Goal: Information Seeking & Learning: Learn about a topic

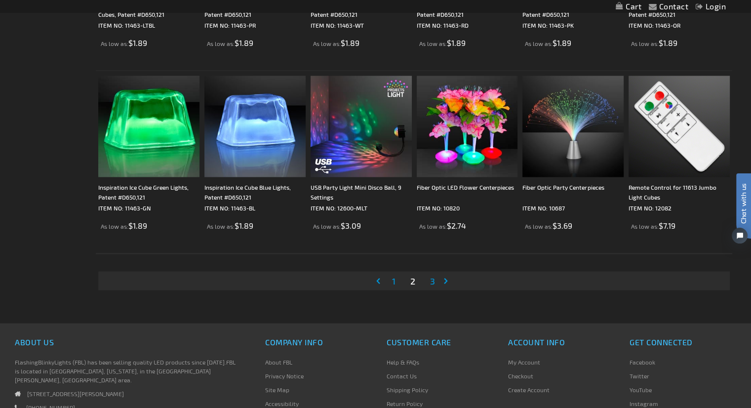
scroll to position [1875, 0]
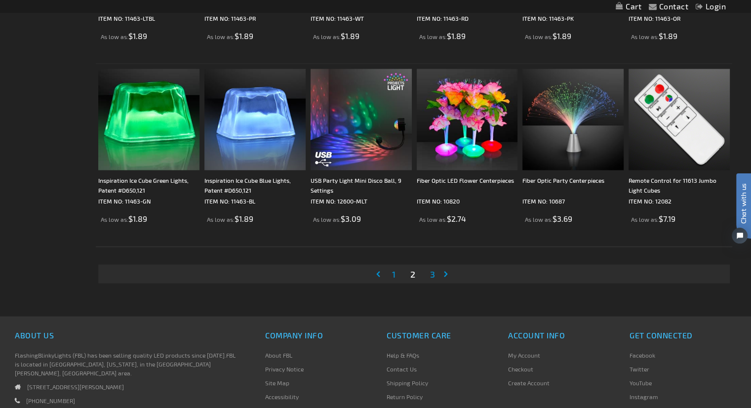
click at [445, 273] on link "Page Next" at bounding box center [448, 273] width 10 height 15
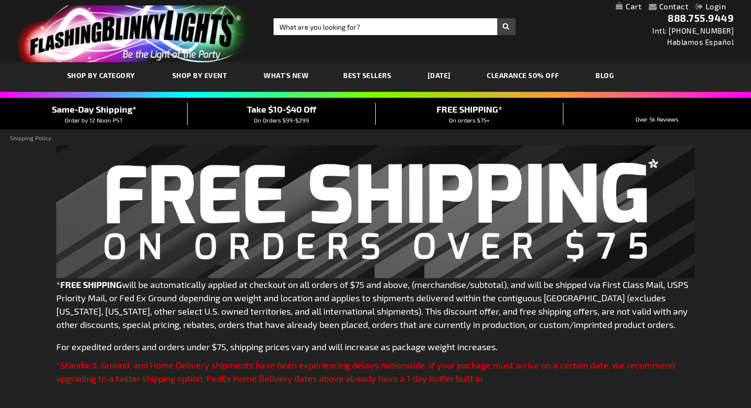
select select "AE"
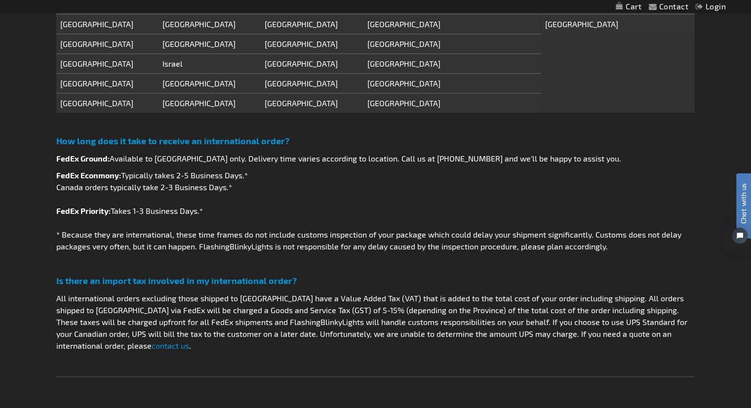
click at [327, 216] on p "FedEx Econmony: Typically takes 2-5 Business Days.* Canada orders typically tak…" at bounding box center [375, 210] width 638 height 83
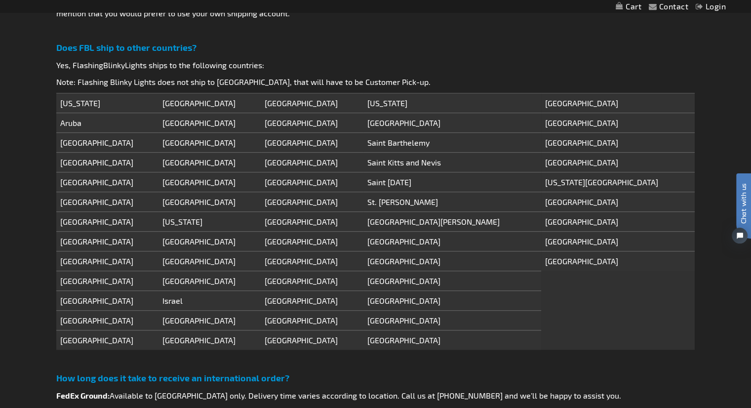
scroll to position [642, 0]
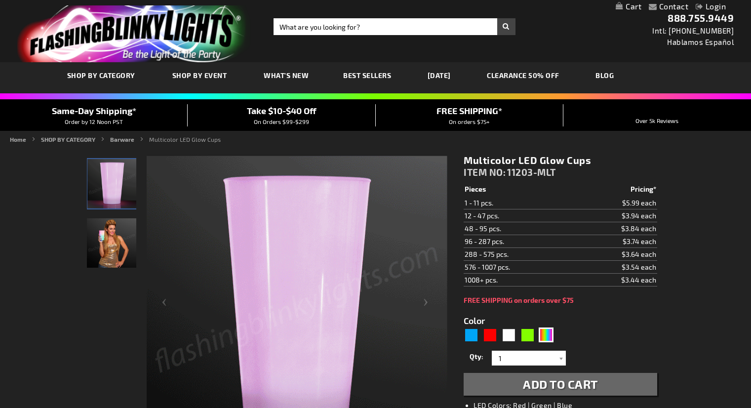
click at [105, 218] on img at bounding box center [111, 242] width 49 height 49
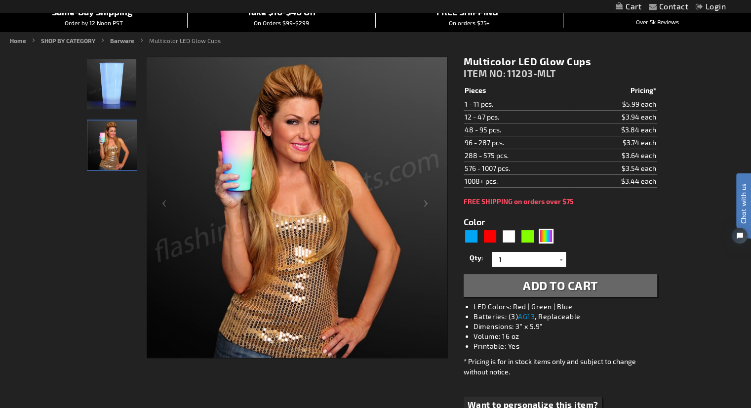
click at [114, 82] on img at bounding box center [111, 83] width 49 height 49
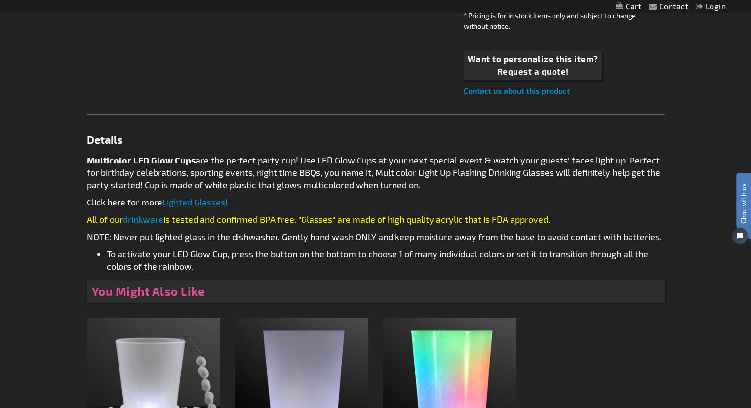
scroll to position [49, 0]
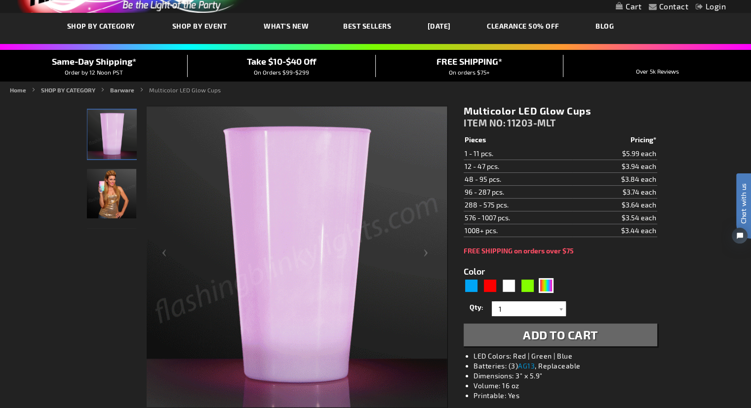
scroll to position [0, 0]
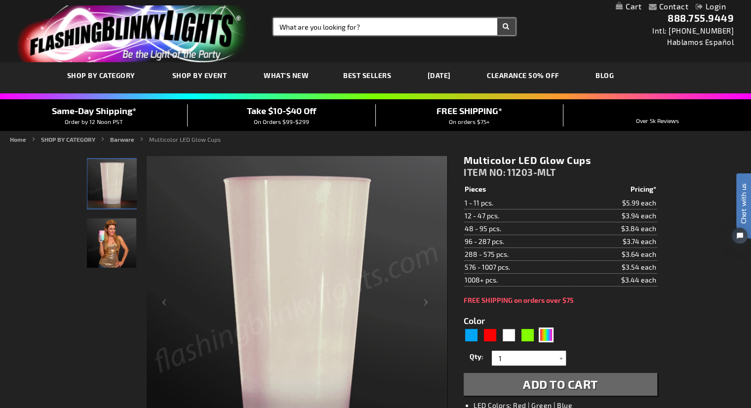
click at [394, 20] on input "Search" at bounding box center [394, 26] width 242 height 17
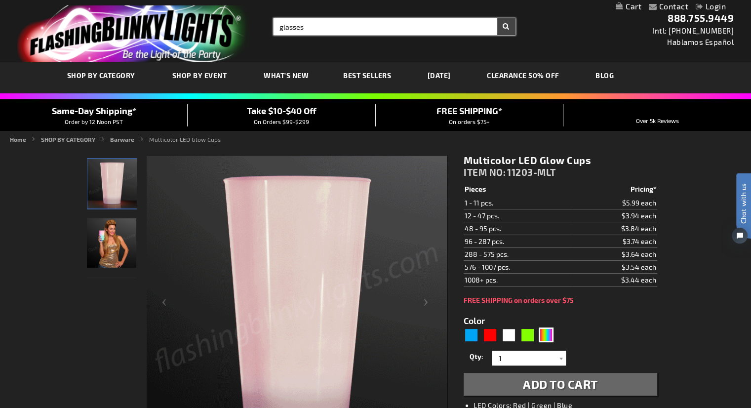
type input "glasses"
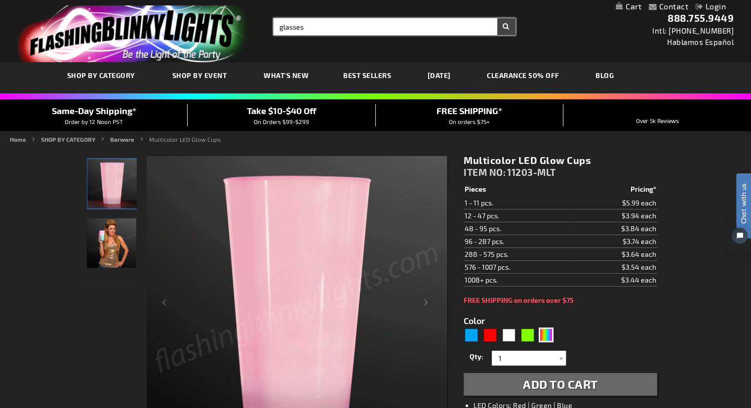
click at [497, 18] on button "Search" at bounding box center [506, 26] width 18 height 17
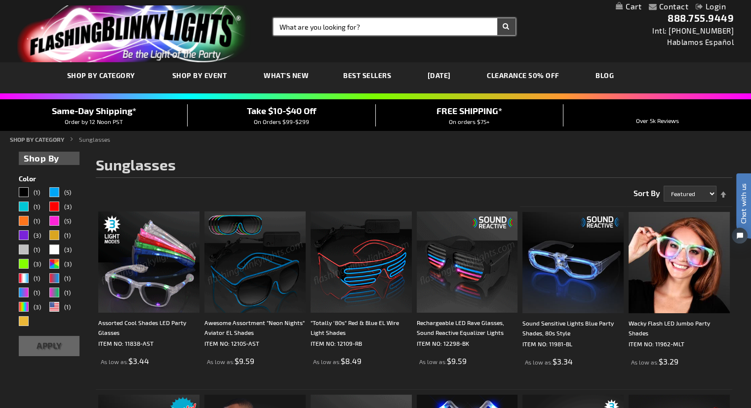
click at [328, 26] on input "Search" at bounding box center [394, 26] width 242 height 17
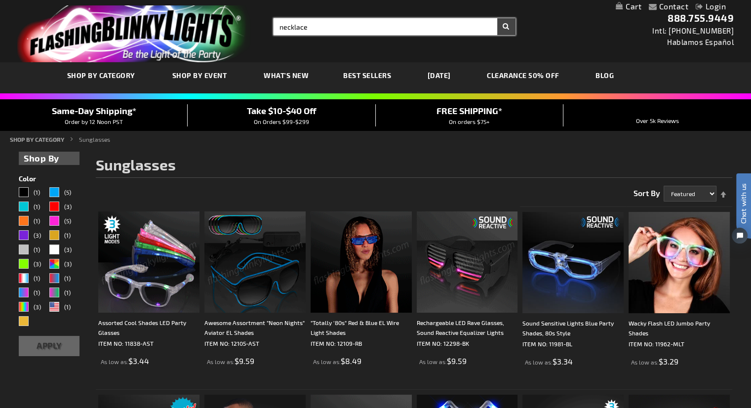
type input "necklace"
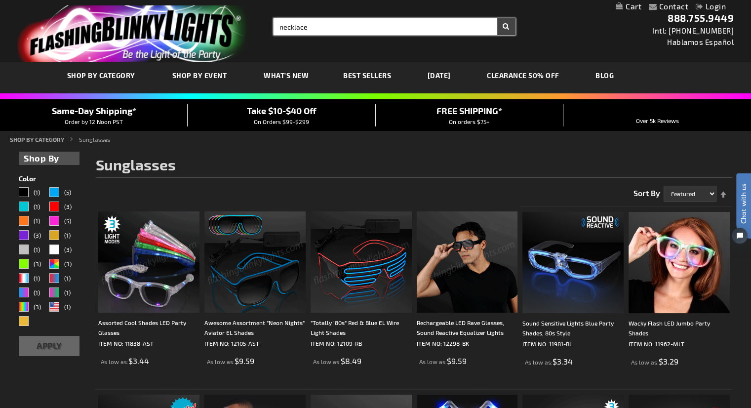
click at [497, 18] on button "Search" at bounding box center [506, 26] width 18 height 17
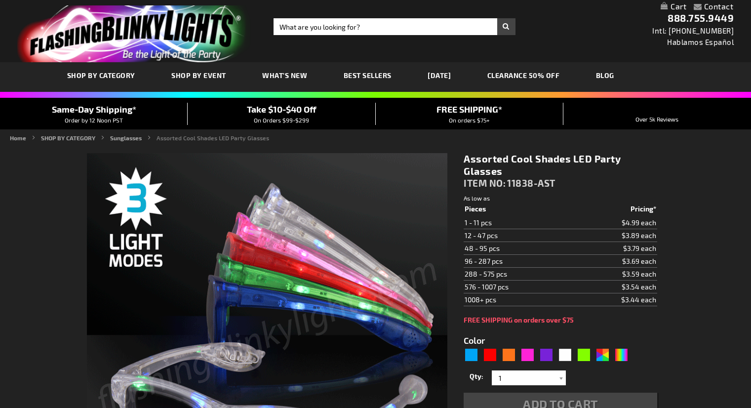
type input "5630"
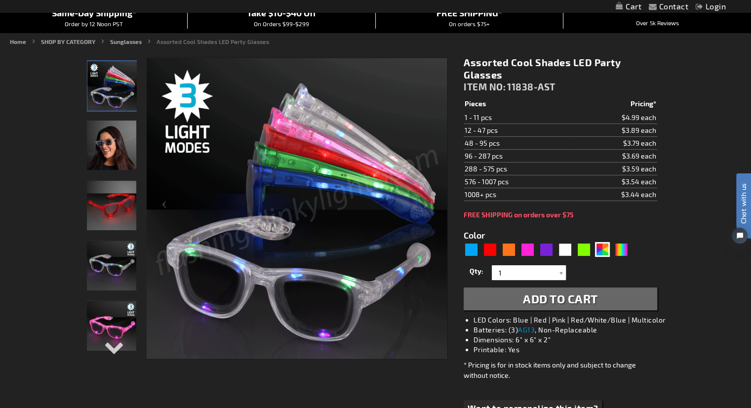
scroll to position [99, 0]
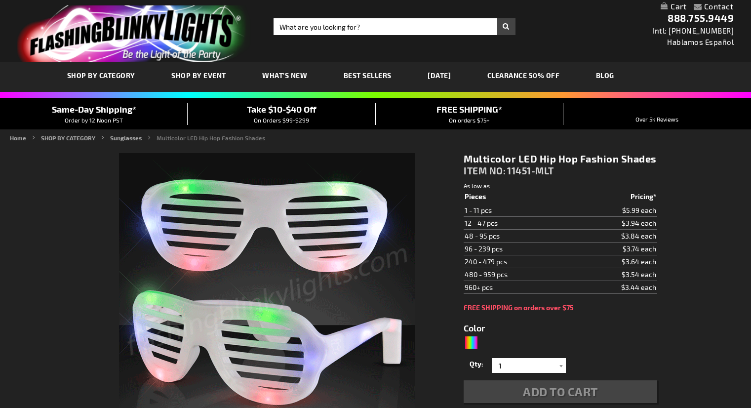
type input "5659"
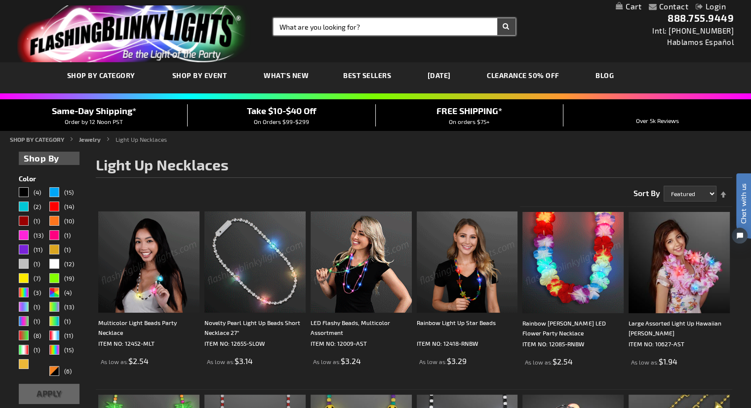
click at [342, 29] on input "Search" at bounding box center [394, 26] width 242 height 17
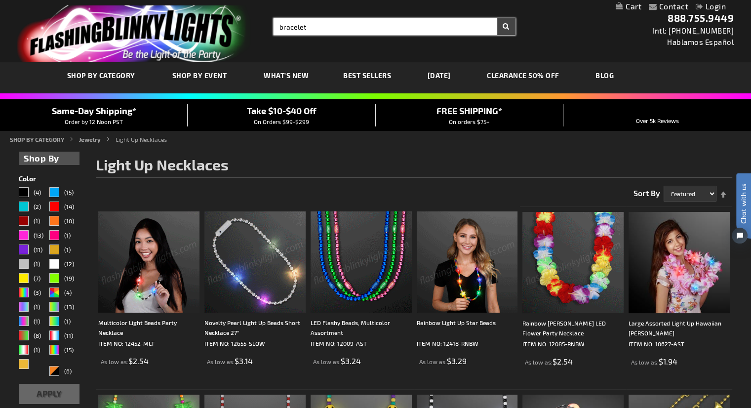
type input "bracelet"
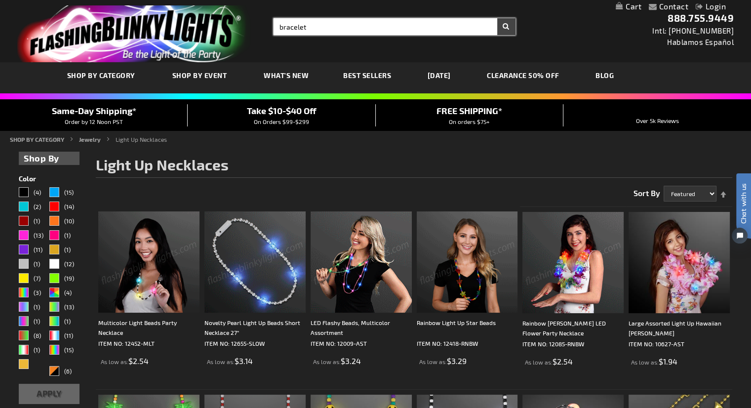
click at [497, 18] on button "Search" at bounding box center [506, 26] width 18 height 17
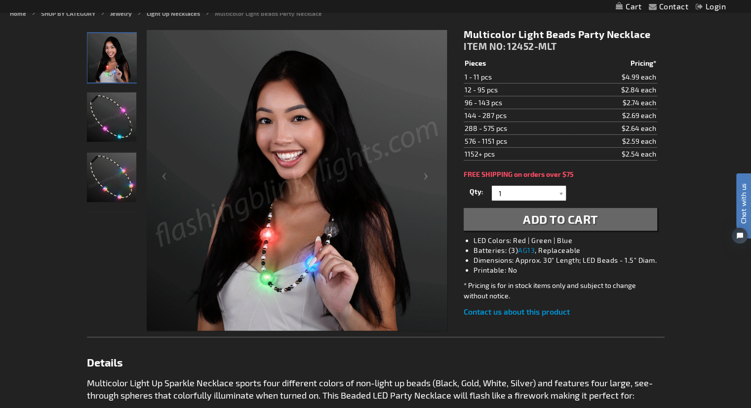
scroll to position [148, 0]
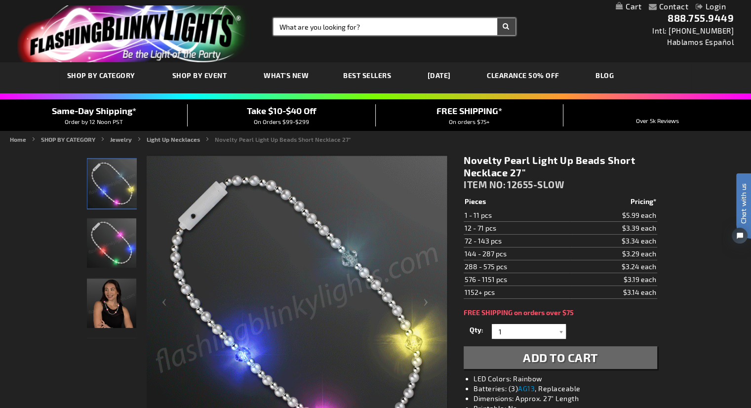
click at [327, 27] on input "Search" at bounding box center [394, 26] width 242 height 17
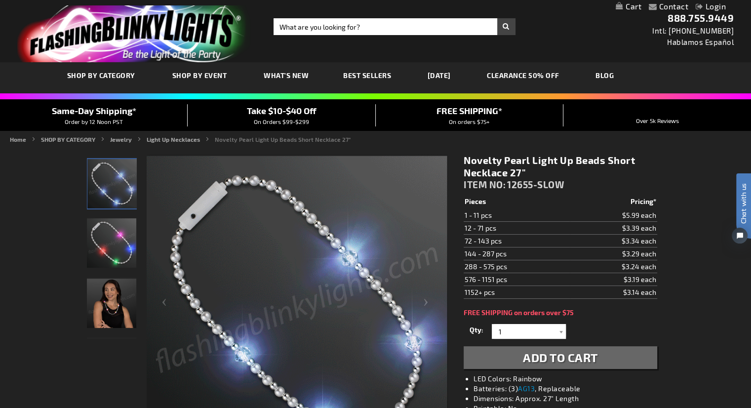
drag, startPoint x: 304, startPoint y: 9, endPoint x: 308, endPoint y: 15, distance: 7.5
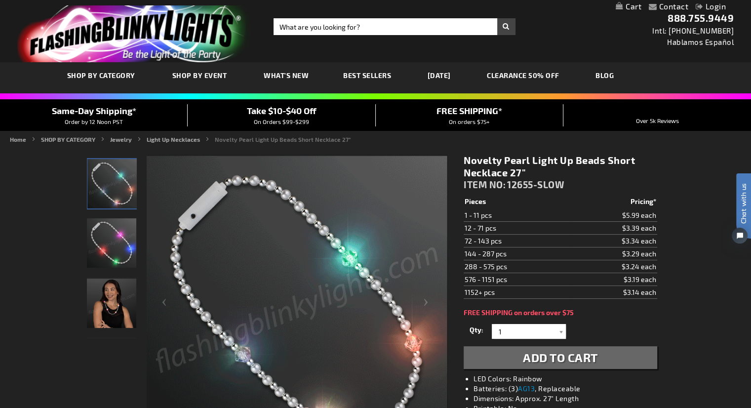
click at [305, 10] on div "Contact Compare Products Login Skip to Content My Cart My Cart Close You have n…" at bounding box center [375, 6] width 751 height 13
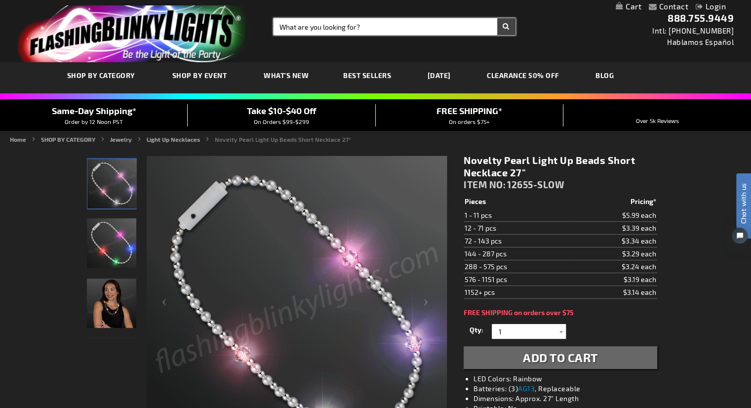
click at [308, 25] on input "Search" at bounding box center [394, 26] width 242 height 17
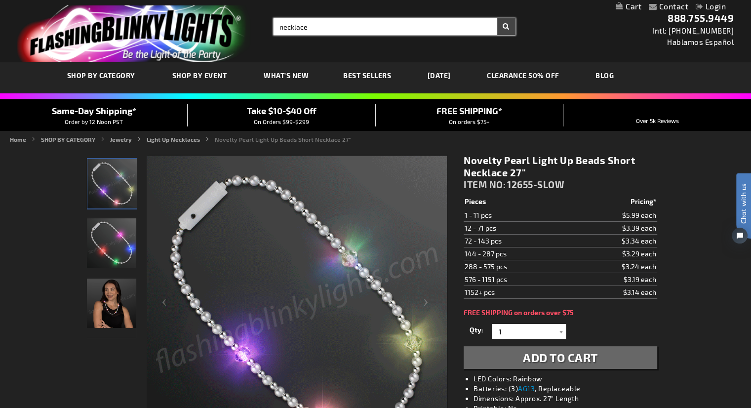
type input "necklace"
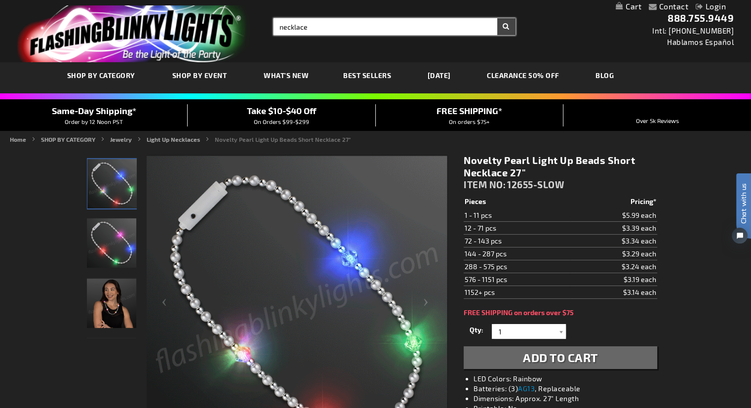
click at [497, 18] on button "Search" at bounding box center [506, 26] width 18 height 17
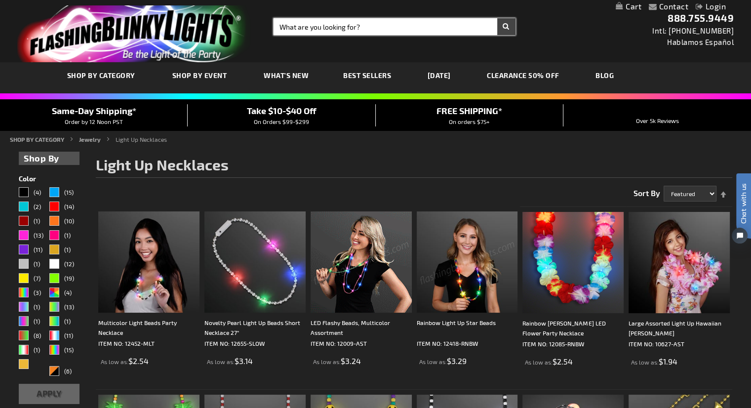
click at [327, 28] on input "Search" at bounding box center [394, 26] width 242 height 17
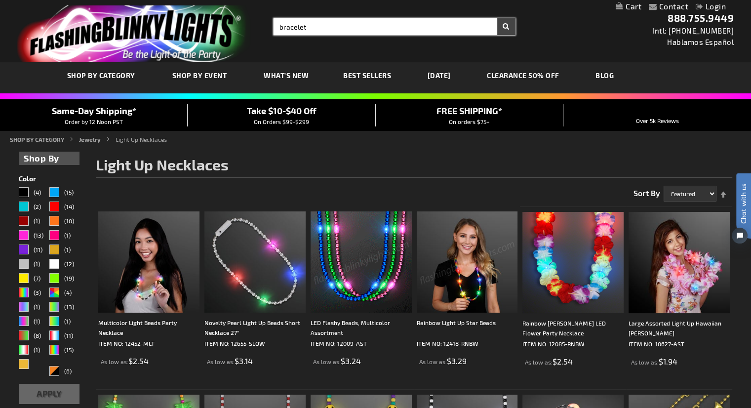
type input "bracelet"
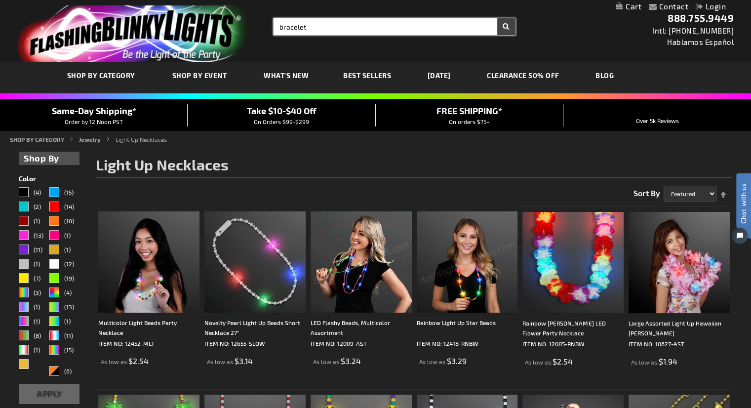
click at [497, 18] on button "Search" at bounding box center [506, 26] width 18 height 17
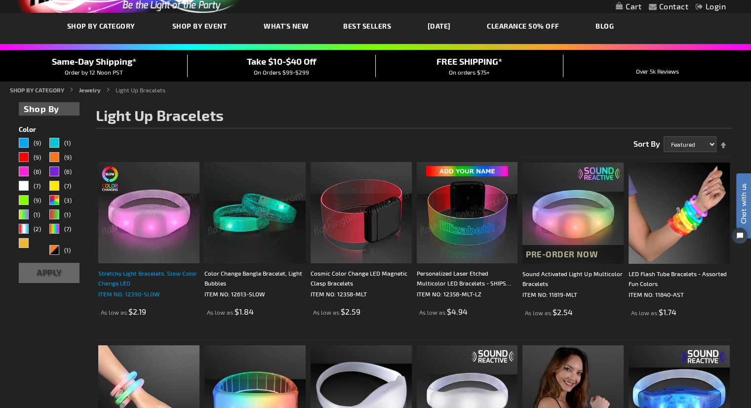
click at [166, 272] on div "Stretchy Light Bracelets, Slow Color Change LED" at bounding box center [148, 278] width 101 height 20
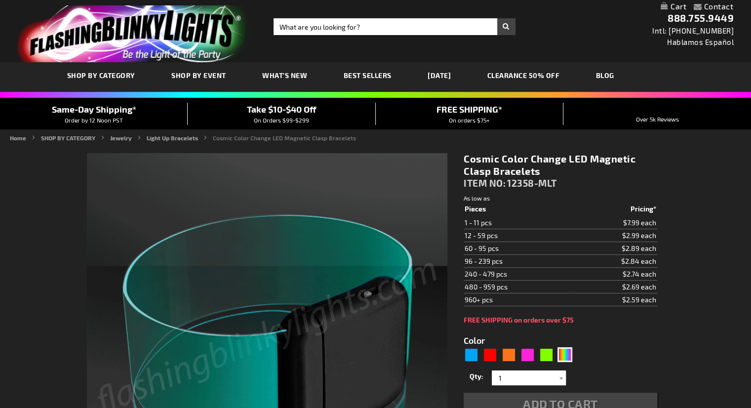
type input "5659"
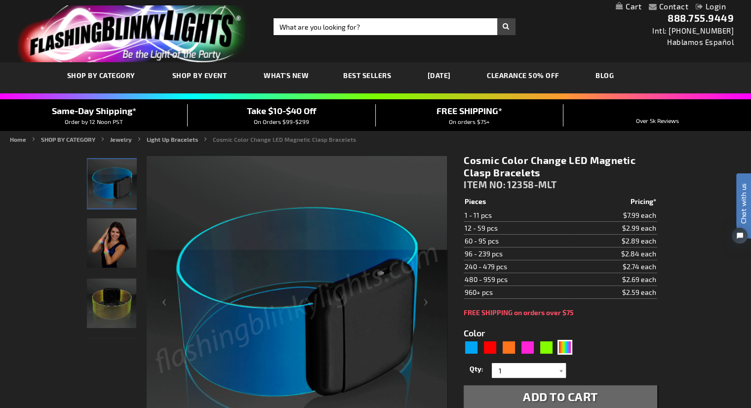
click at [371, 70] on link "Best Sellers" at bounding box center [367, 75] width 63 height 33
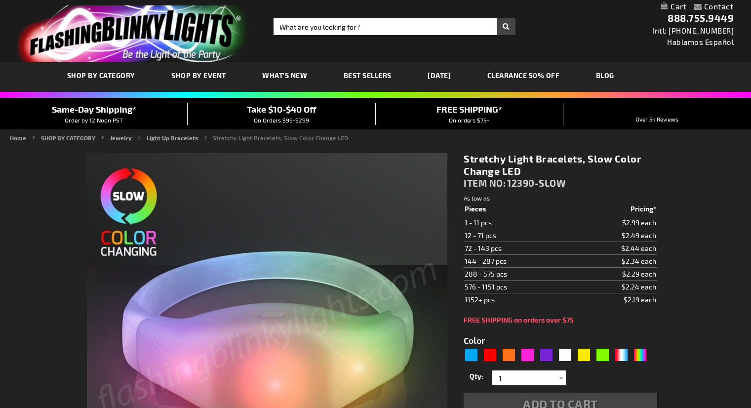
type input "5659"
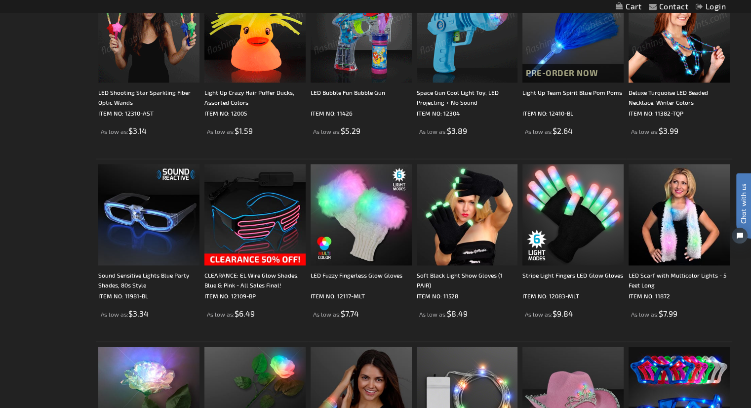
scroll to position [1480, 0]
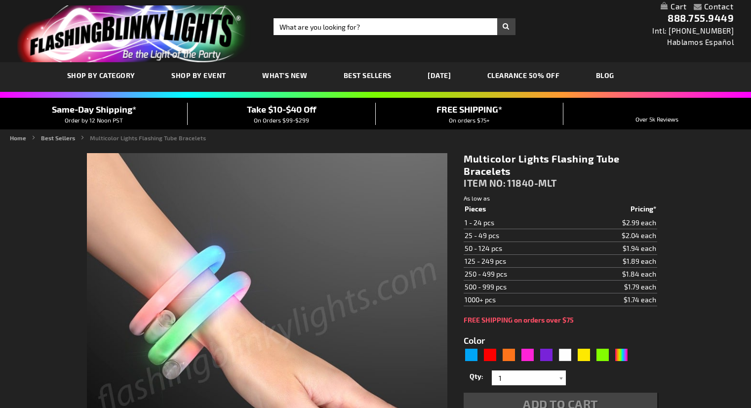
type input "5659"
